Goal: Find specific page/section: Find specific page/section

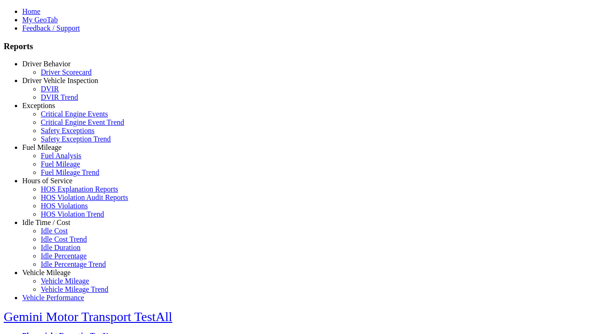
click at [53, 226] on link "Idle Time / Cost" at bounding box center [46, 222] width 48 height 8
click at [60, 260] on link "Idle Percentage Trend" at bounding box center [73, 264] width 65 height 8
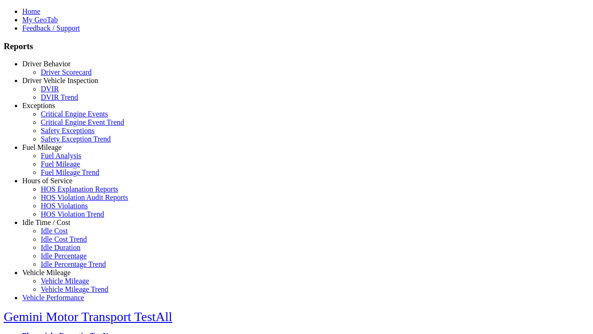
type input "*********"
